Goal: Find specific page/section: Find specific page/section

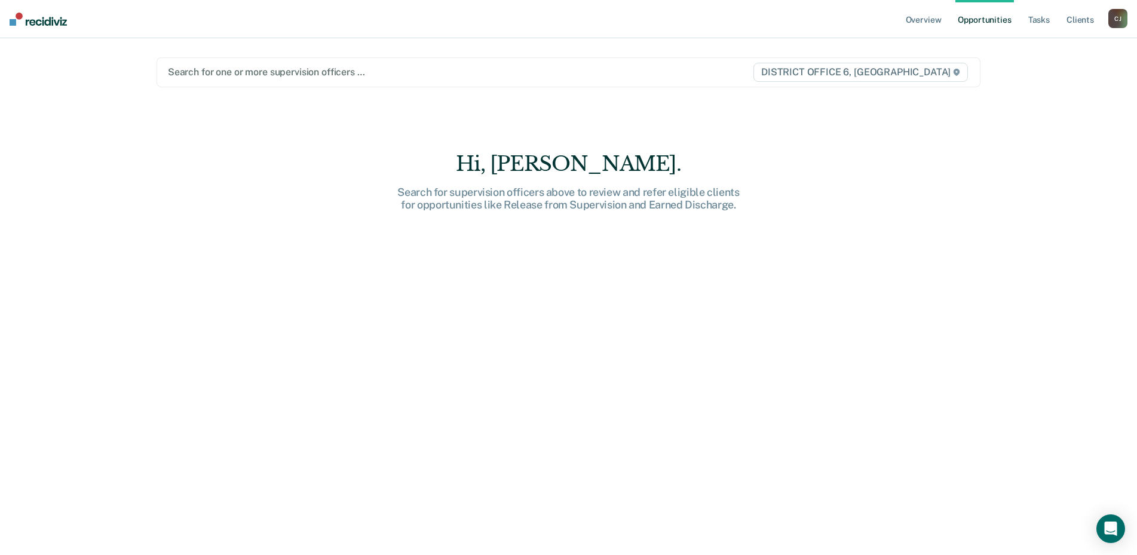
click at [1107, 20] on ul "Overview Opportunities Tasks Client s" at bounding box center [1006, 19] width 205 height 38
click at [1112, 19] on div "[PERSON_NAME]" at bounding box center [1118, 18] width 19 height 19
click at [1041, 80] on link "Go to Operations" at bounding box center [1070, 79] width 96 height 10
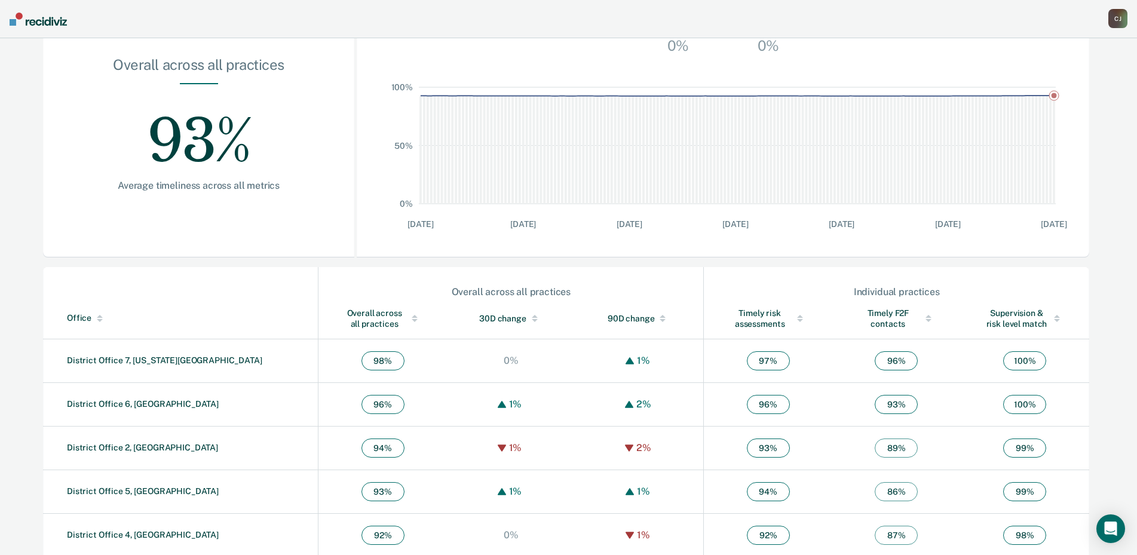
scroll to position [239, 0]
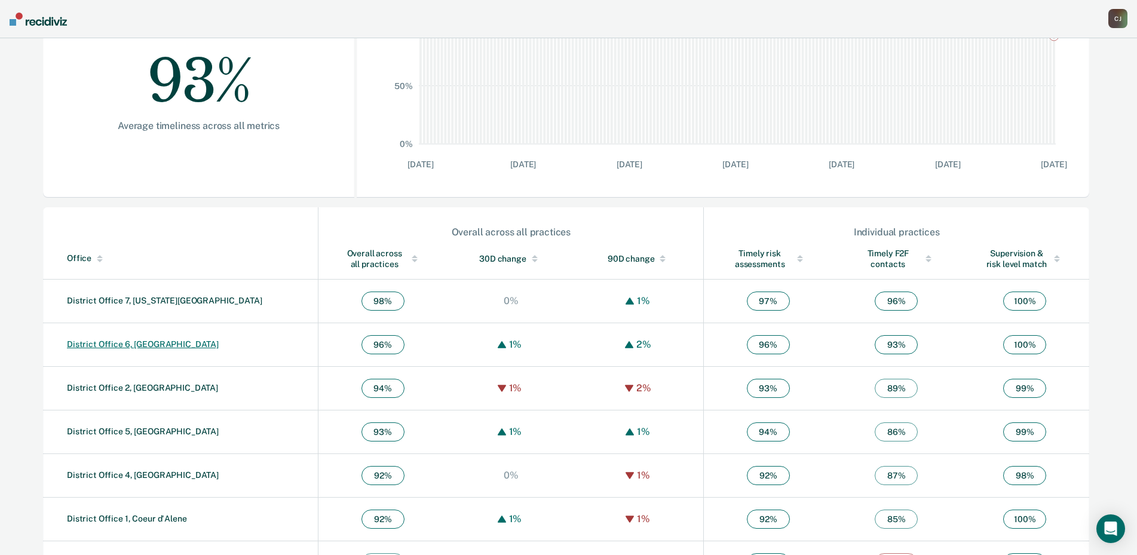
click at [134, 345] on link "District Office 6, [GEOGRAPHIC_DATA]" at bounding box center [143, 344] width 152 height 10
